Goal: Obtain resource: Obtain resource

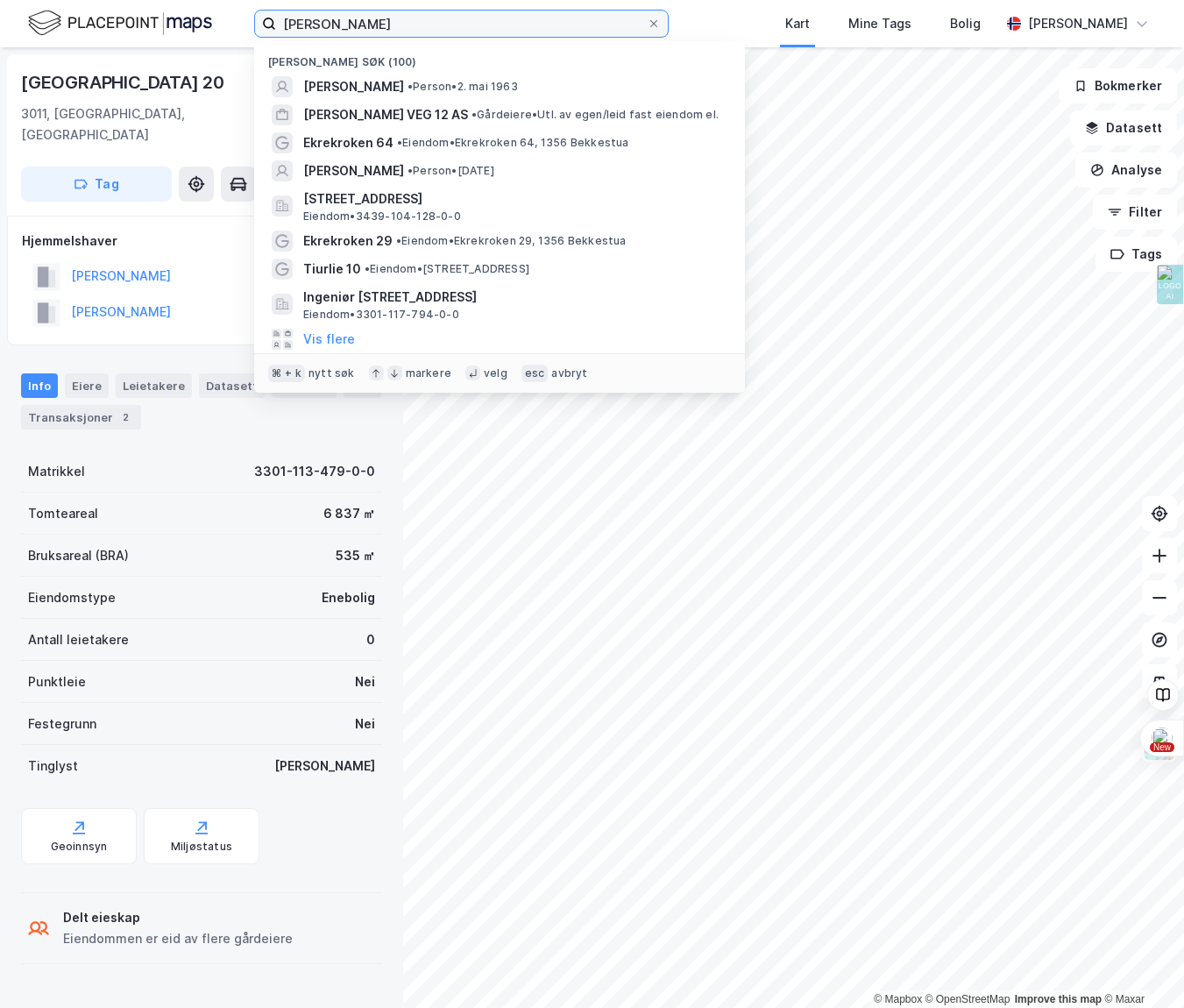
click at [611, 18] on input "[PERSON_NAME]" at bounding box center [460, 23] width 370 height 26
click at [649, 20] on icon at bounding box center [653, 23] width 10 height 10
click at [629, 20] on input "[PERSON_NAME]" at bounding box center [460, 23] width 370 height 26
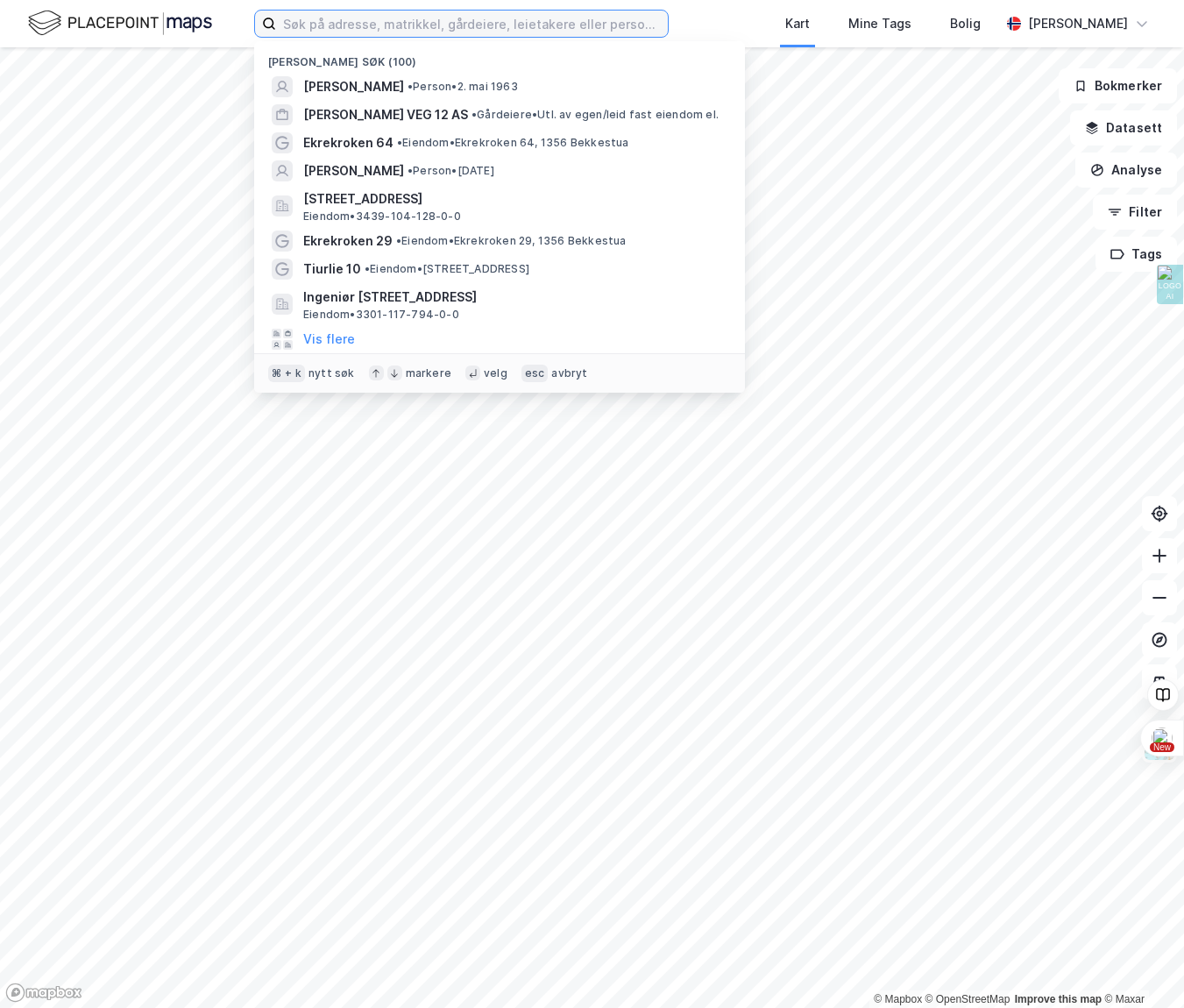
click at [629, 20] on input at bounding box center [471, 23] width 392 height 26
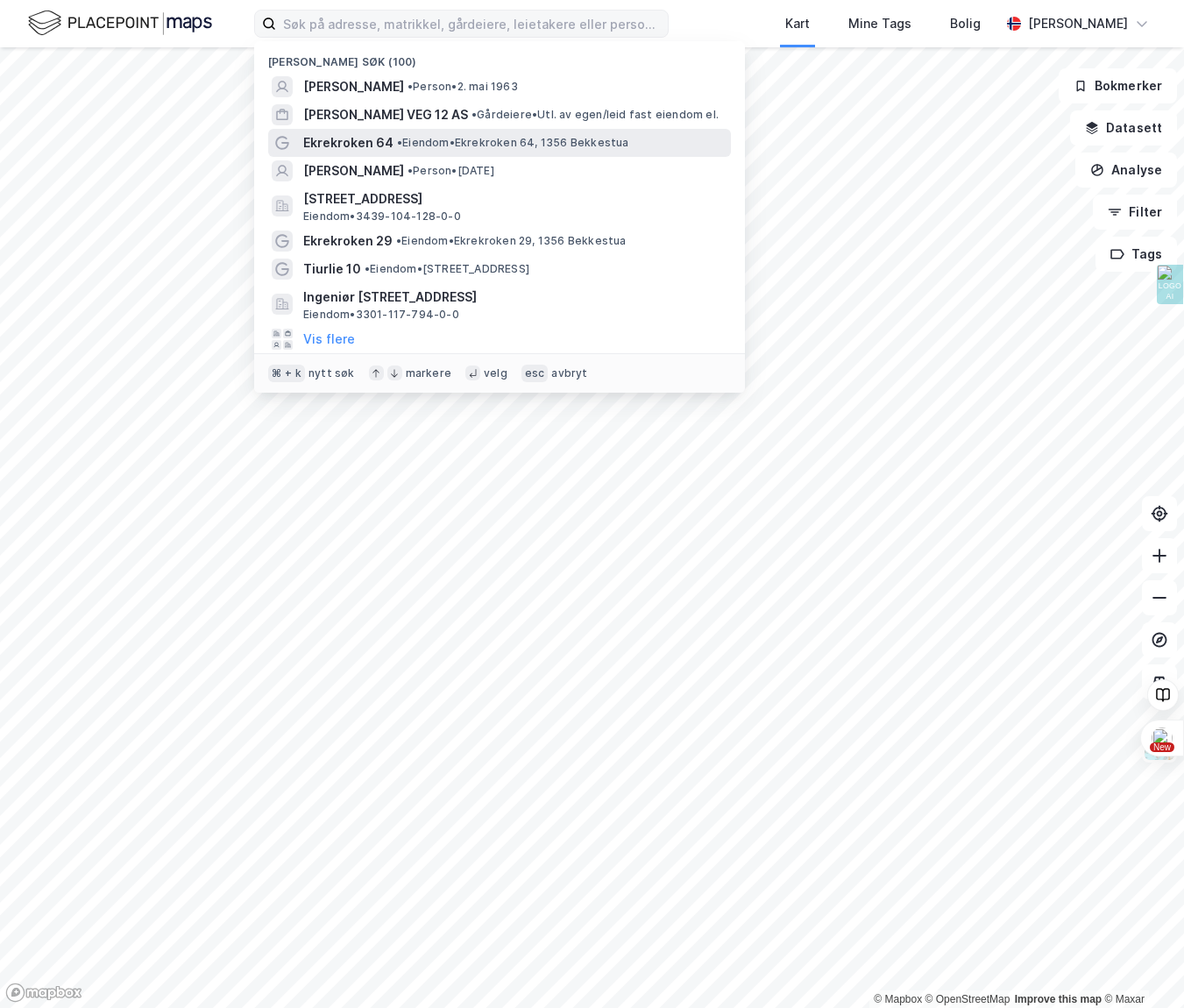
click at [372, 145] on span "Ekrekroken 64" at bounding box center [348, 143] width 90 height 21
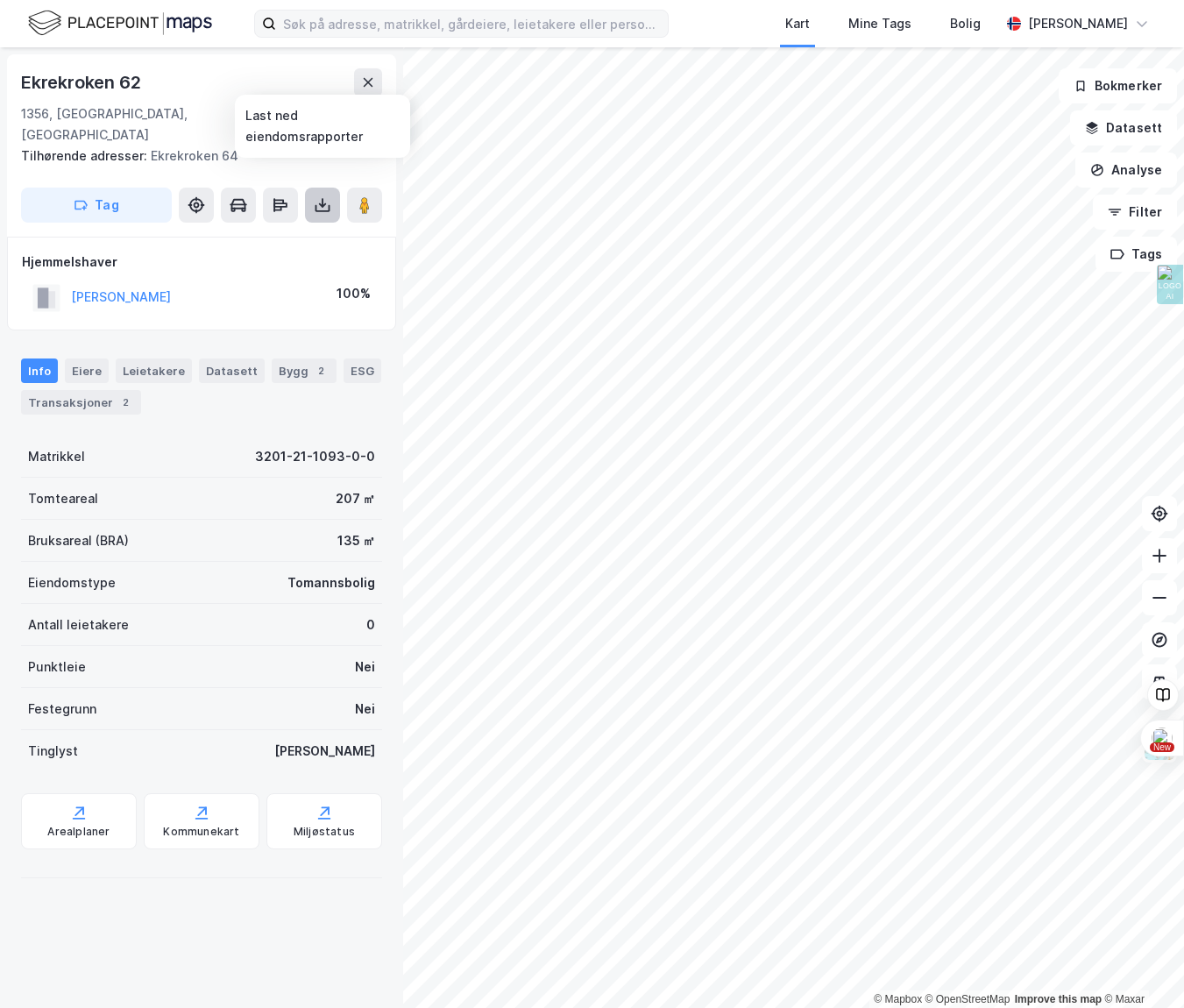
click at [315, 205] on icon at bounding box center [323, 209] width 15 height 7
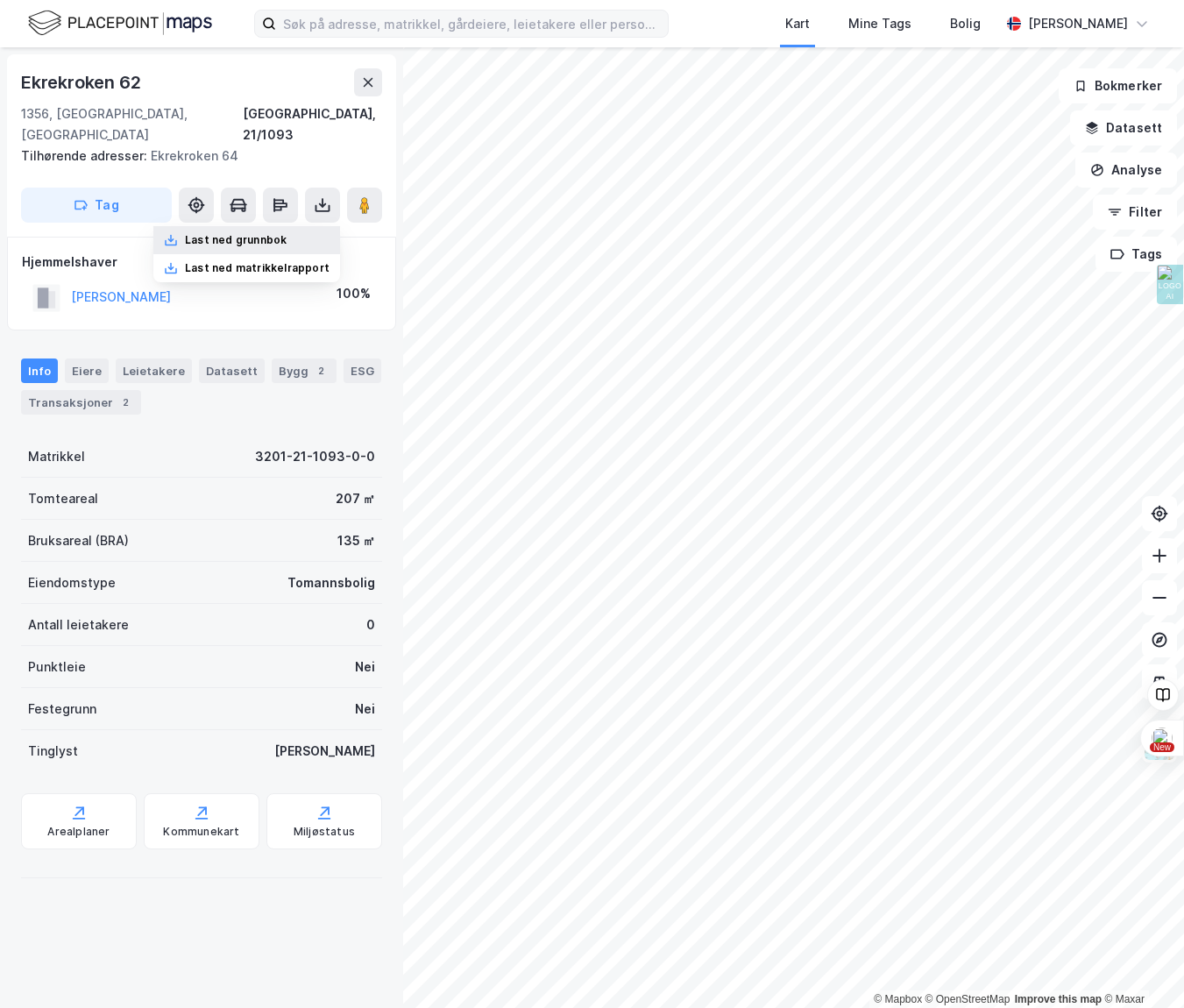
click at [271, 233] on div "Last ned grunnbok" at bounding box center [236, 239] width 102 height 14
click at [53, 390] on div "Transaksjoner 2" at bounding box center [81, 402] width 120 height 24
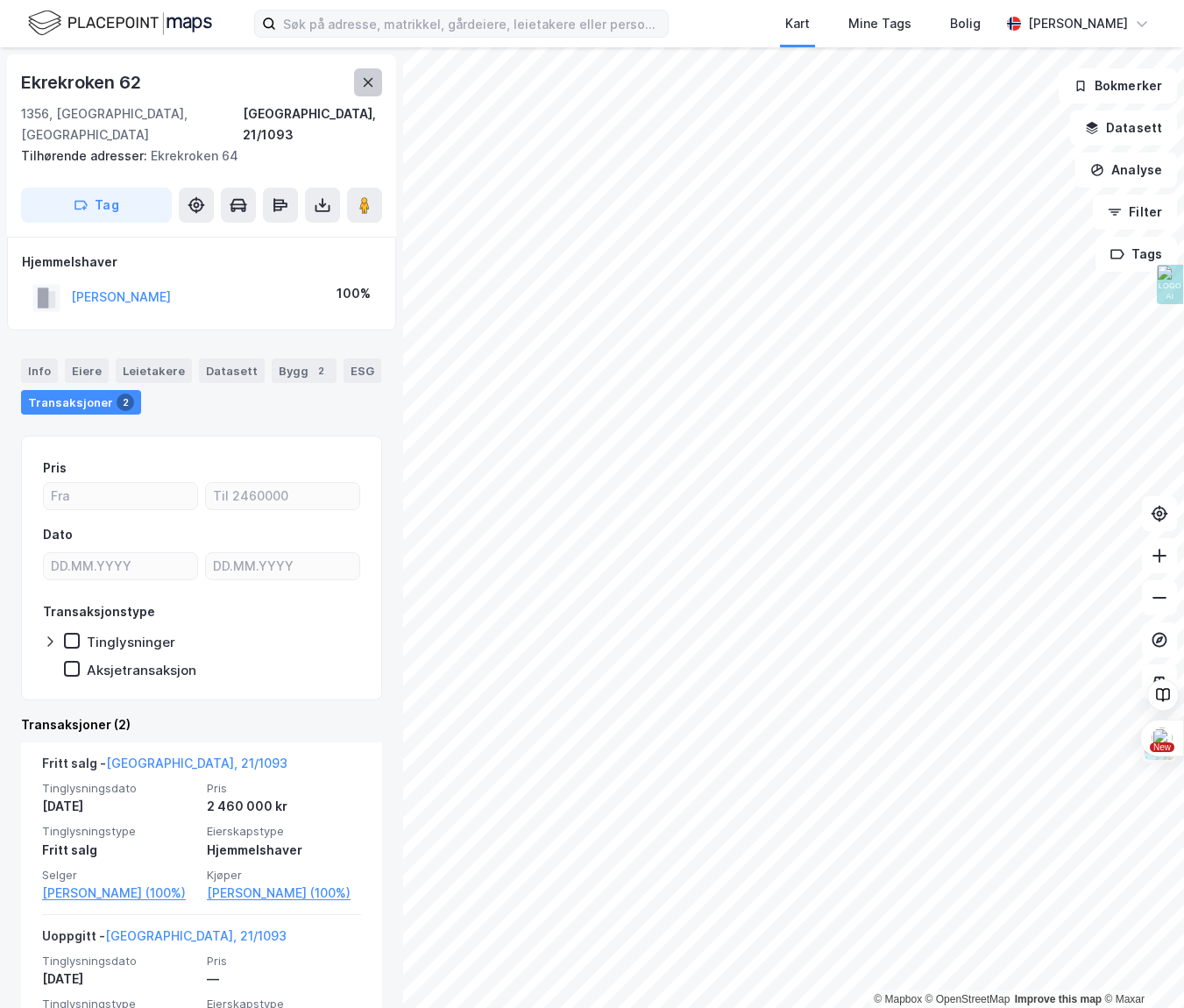
click at [371, 90] on button at bounding box center [368, 83] width 28 height 28
